Goal: Task Accomplishment & Management: Use online tool/utility

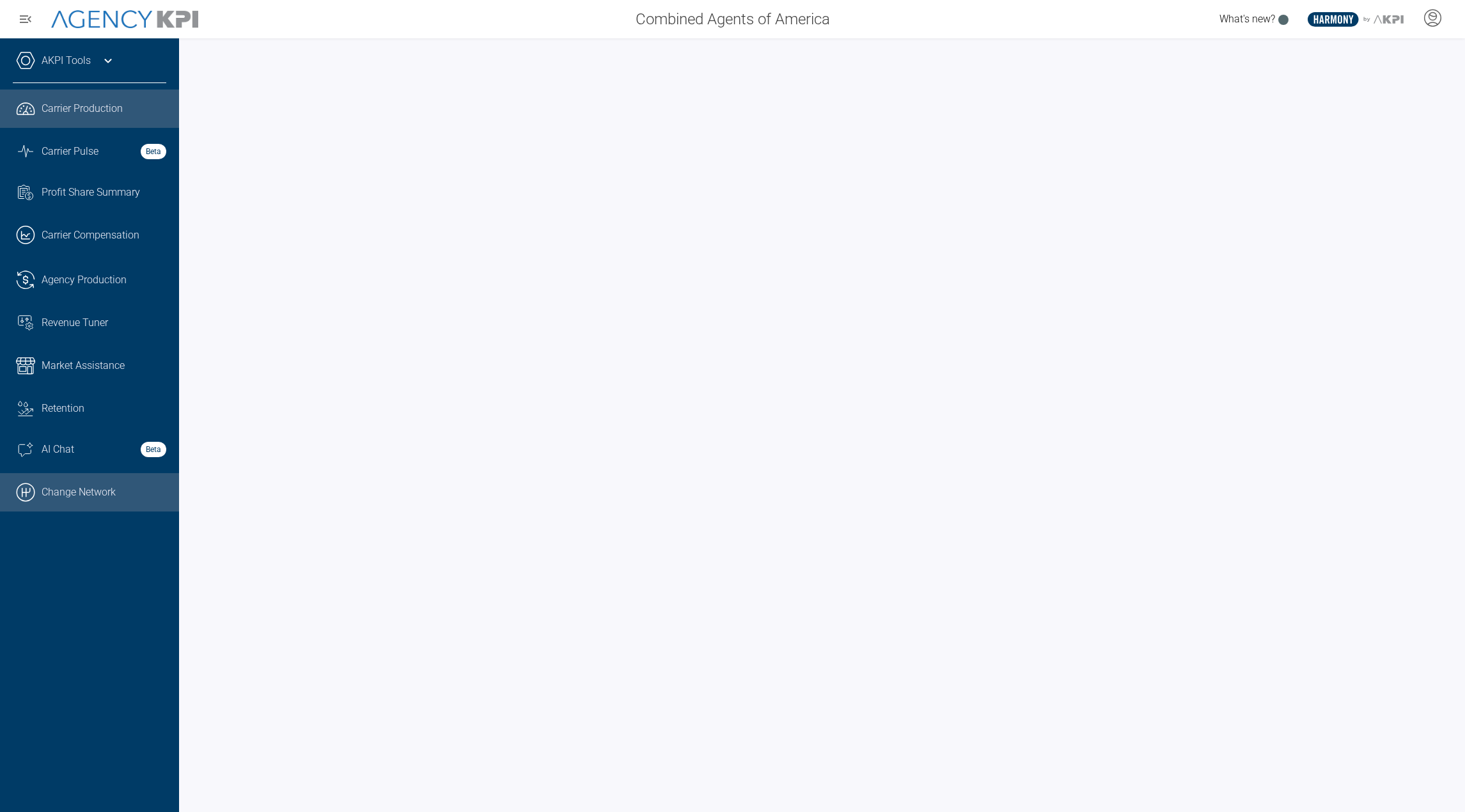
click at [79, 498] on link ".cls-1{fill:none;stroke:#000;stroke-linecap:round;stroke-linejoin:round;stroke-…" at bounding box center [89, 492] width 179 height 38
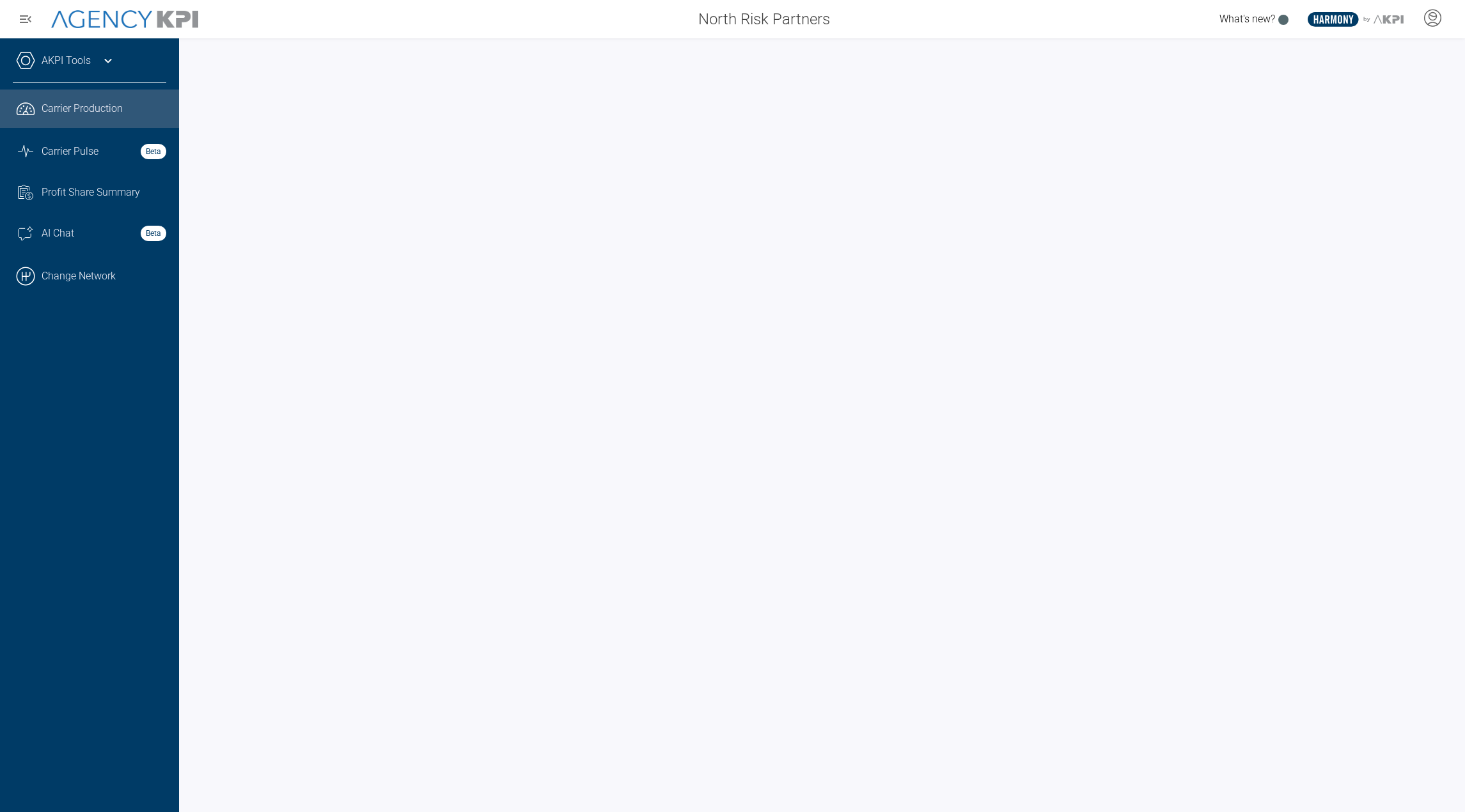
click at [84, 53] on link "AKPI Tools" at bounding box center [67, 61] width 50 height 16
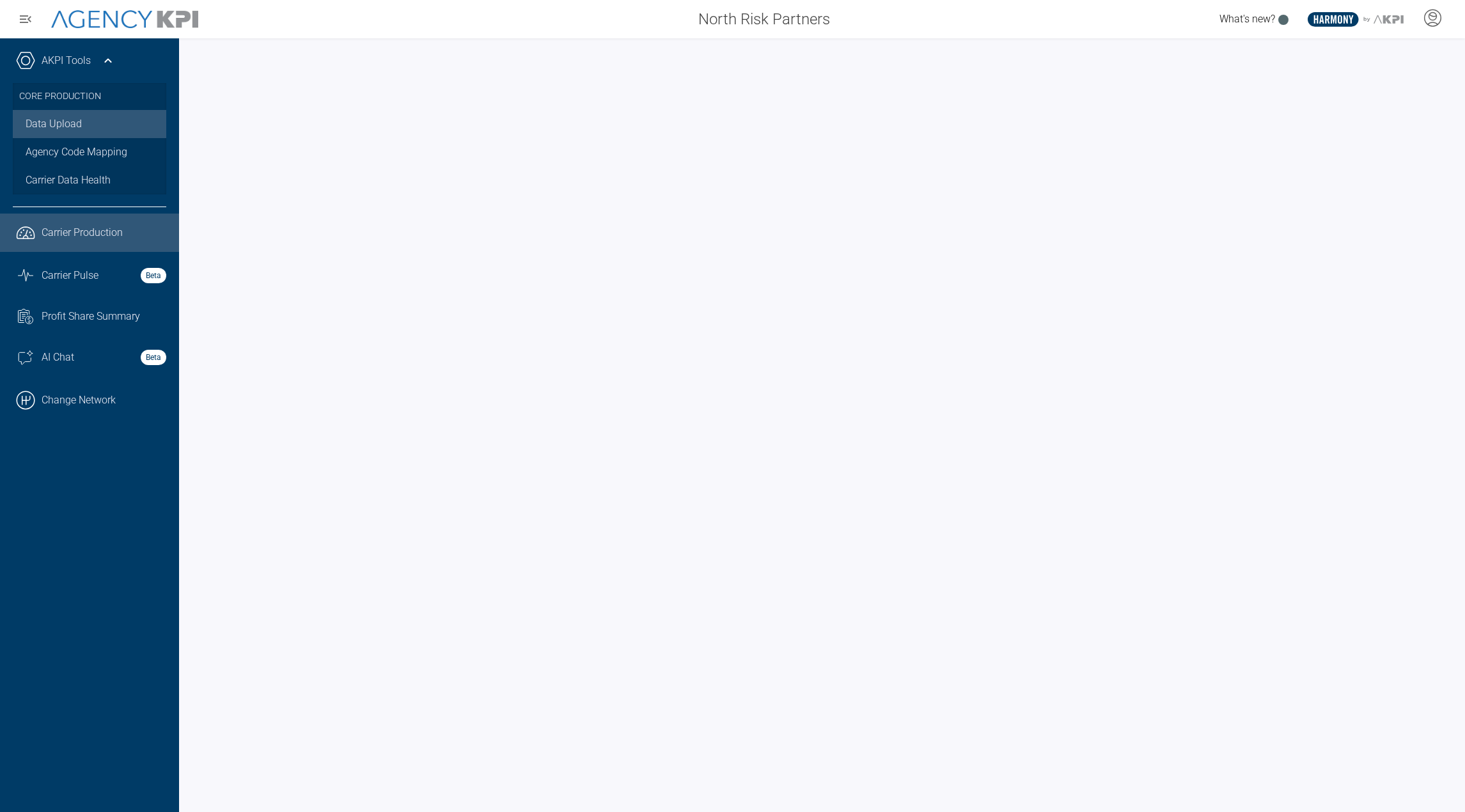
click at [60, 121] on link "Data Upload" at bounding box center [89, 124] width 154 height 28
